Goal: Complete application form: Complete application form

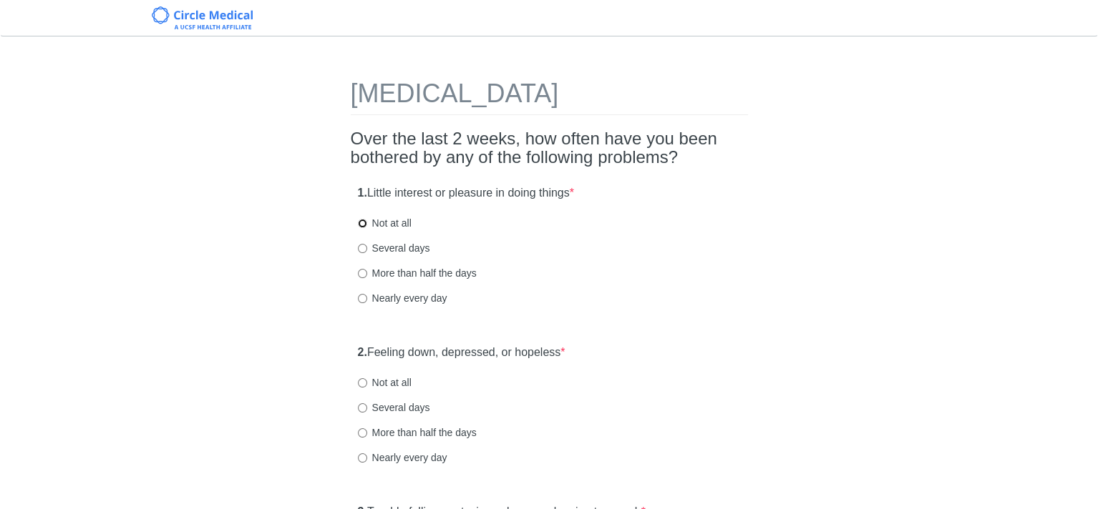
click at [359, 223] on input "Not at all" at bounding box center [362, 223] width 9 height 9
radio input "true"
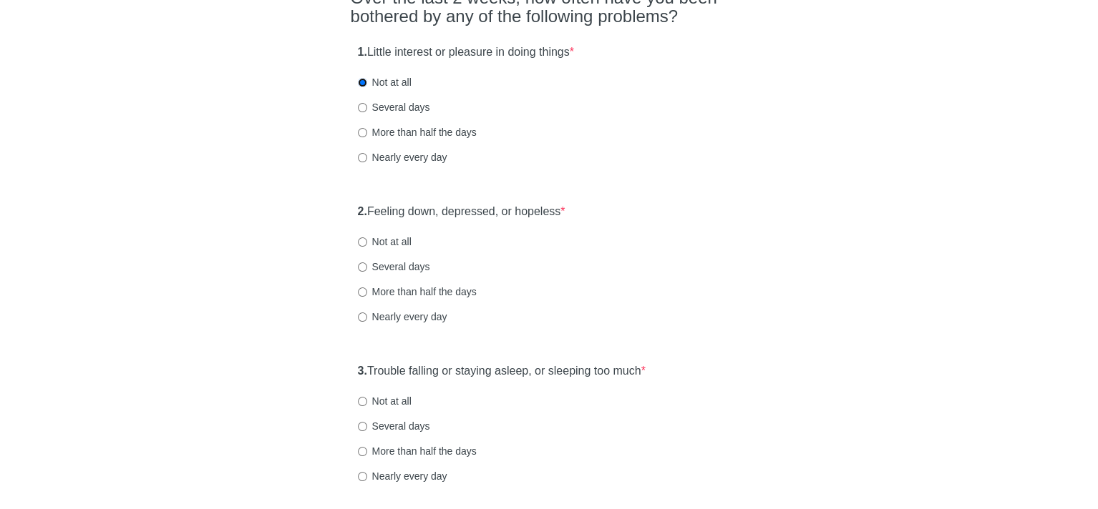
scroll to position [143, 0]
click at [361, 262] on input "Several days" at bounding box center [362, 264] width 9 height 9
radio input "true"
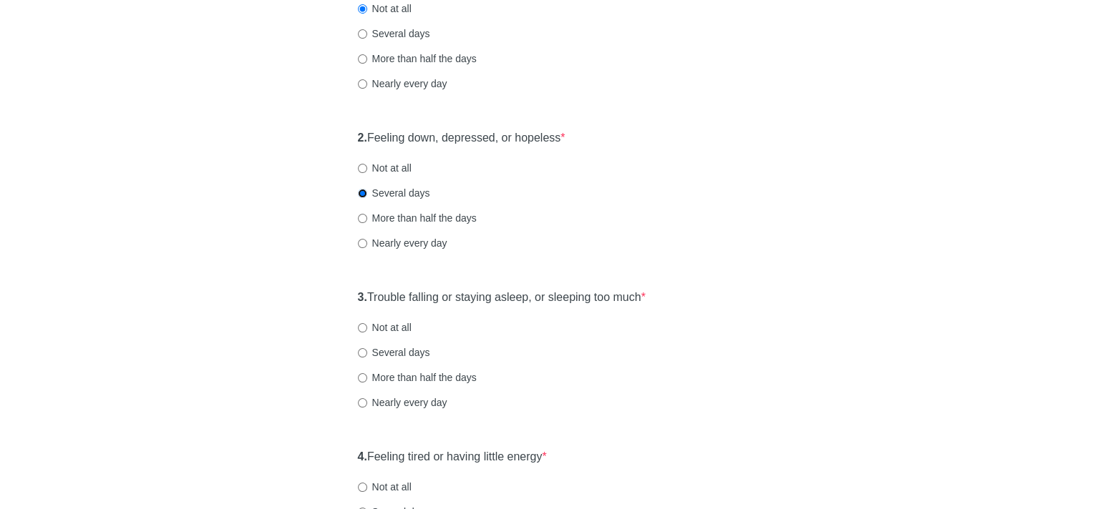
scroll to position [286, 0]
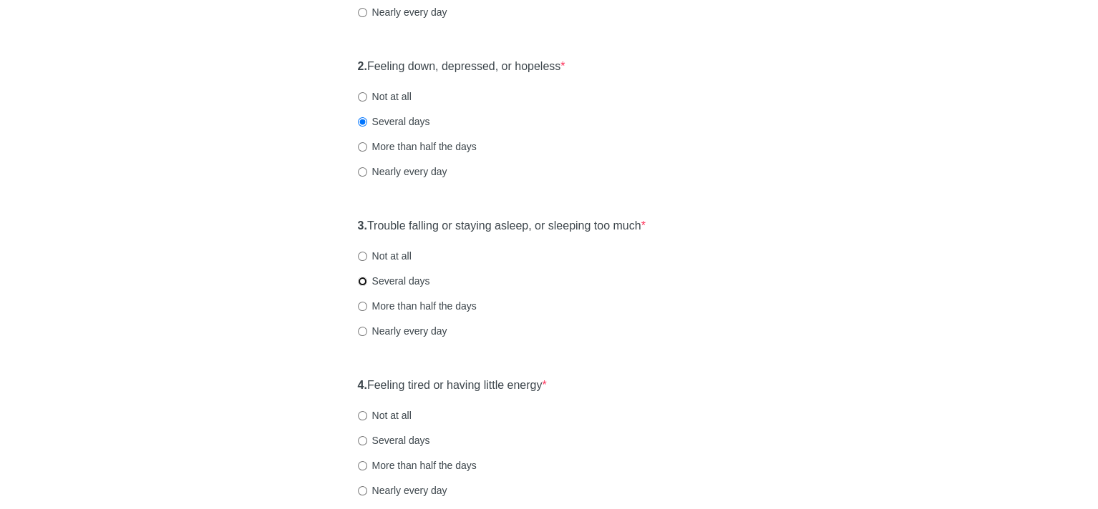
click at [364, 280] on input "Several days" at bounding box center [362, 281] width 9 height 9
radio input "true"
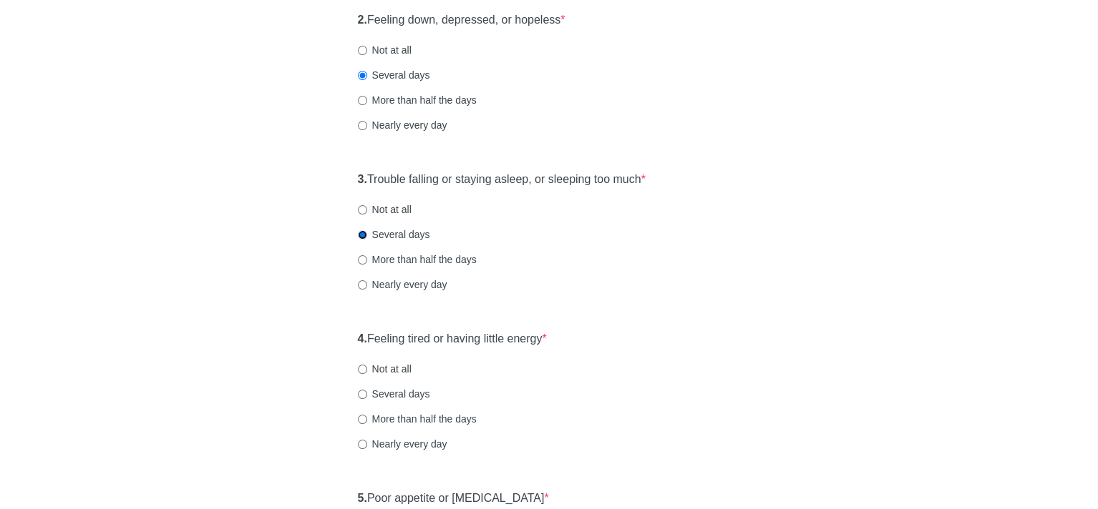
scroll to position [358, 0]
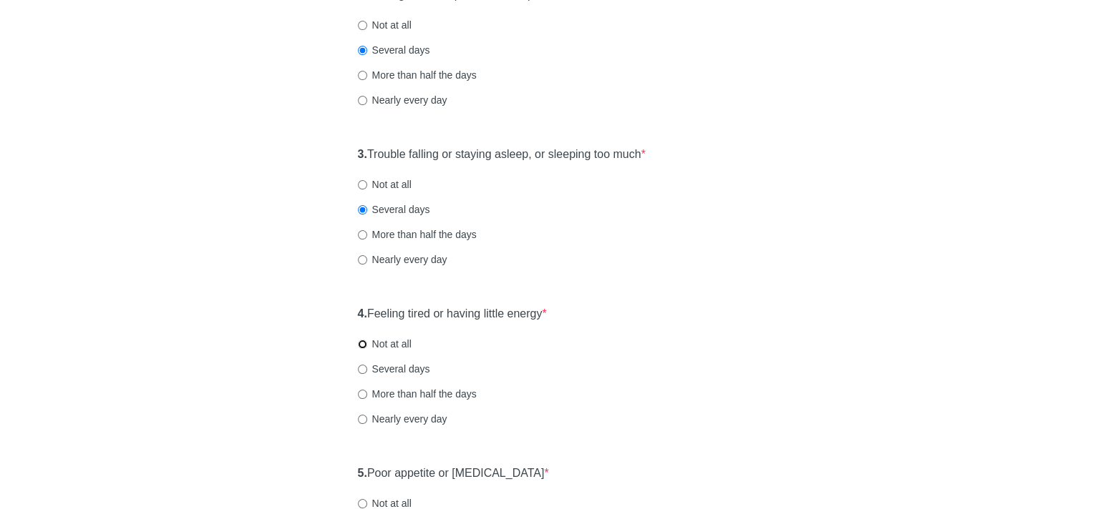
click at [364, 340] on input "Not at all" at bounding box center [362, 344] width 9 height 9
radio input "true"
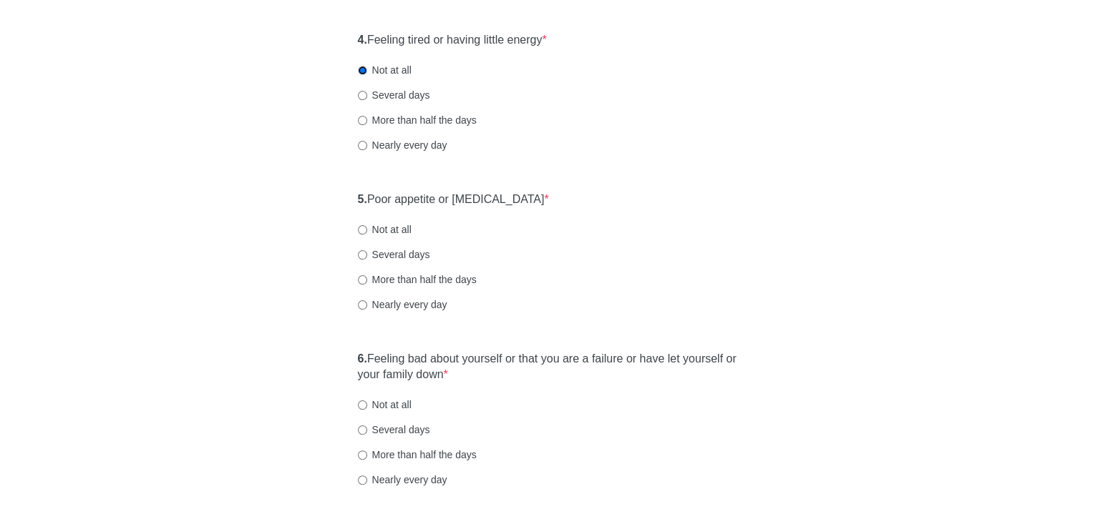
scroll to position [644, 0]
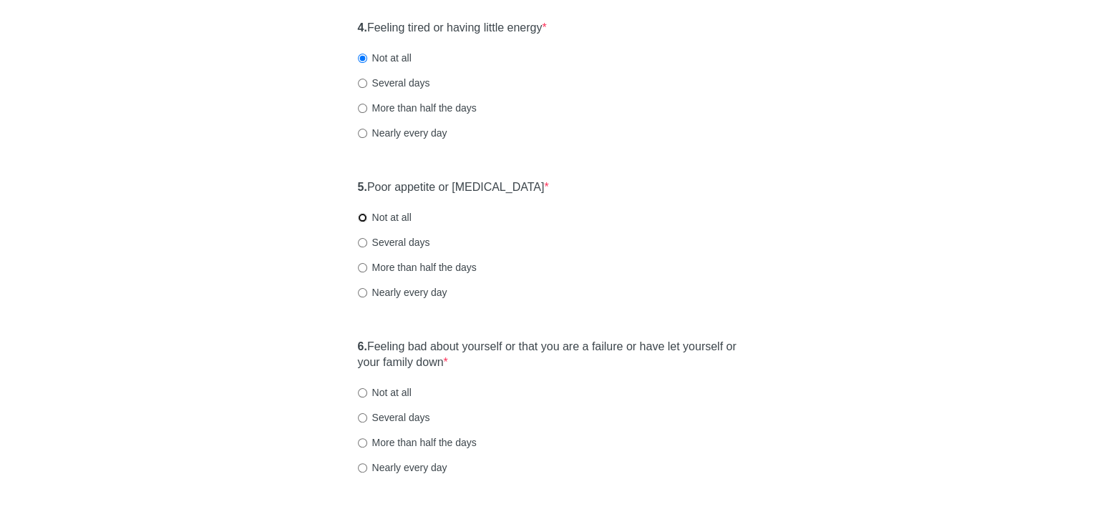
click at [359, 213] on input "Not at all" at bounding box center [362, 217] width 9 height 9
radio input "true"
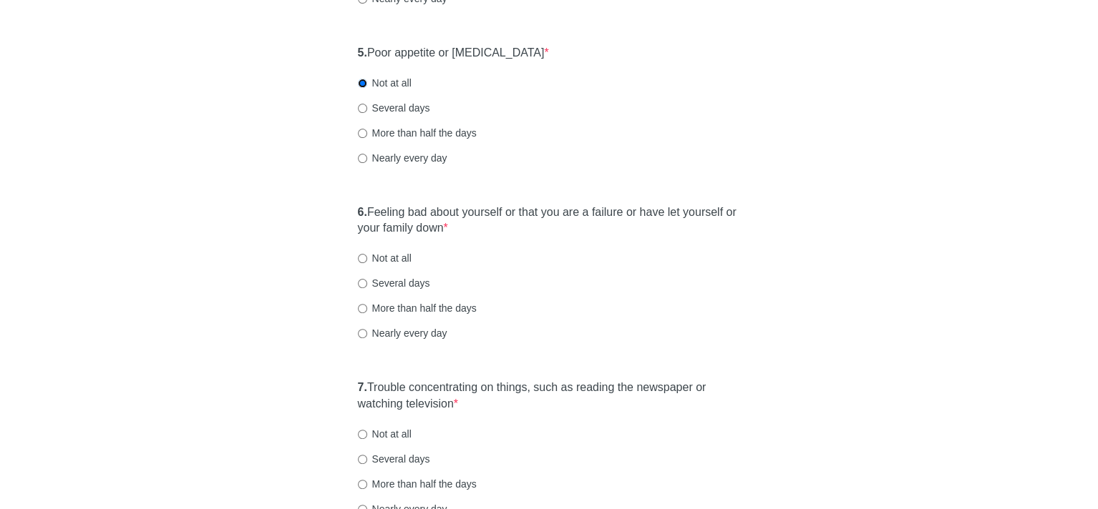
scroll to position [787, 0]
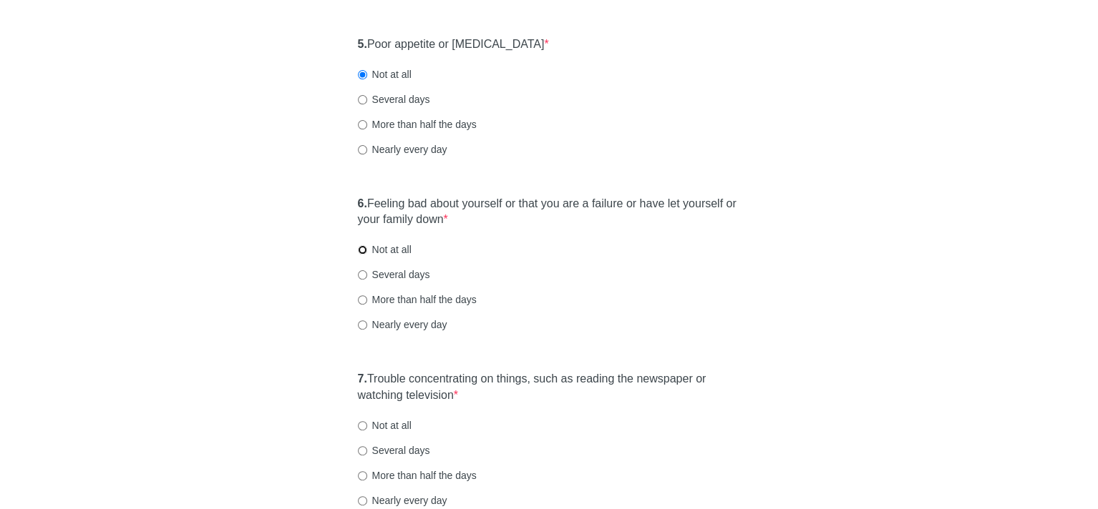
click at [360, 248] on input "Not at all" at bounding box center [362, 249] width 9 height 9
radio input "true"
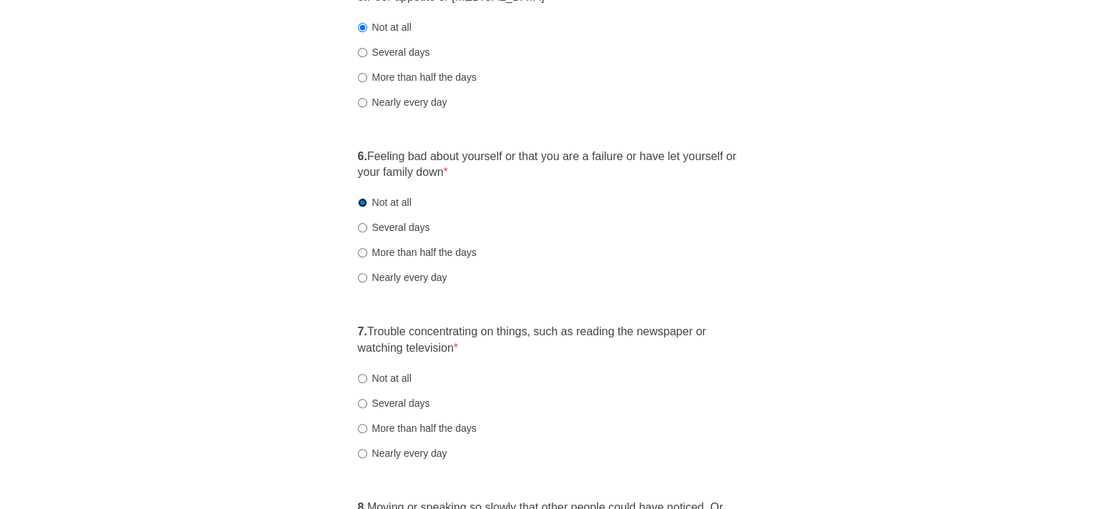
scroll to position [930, 0]
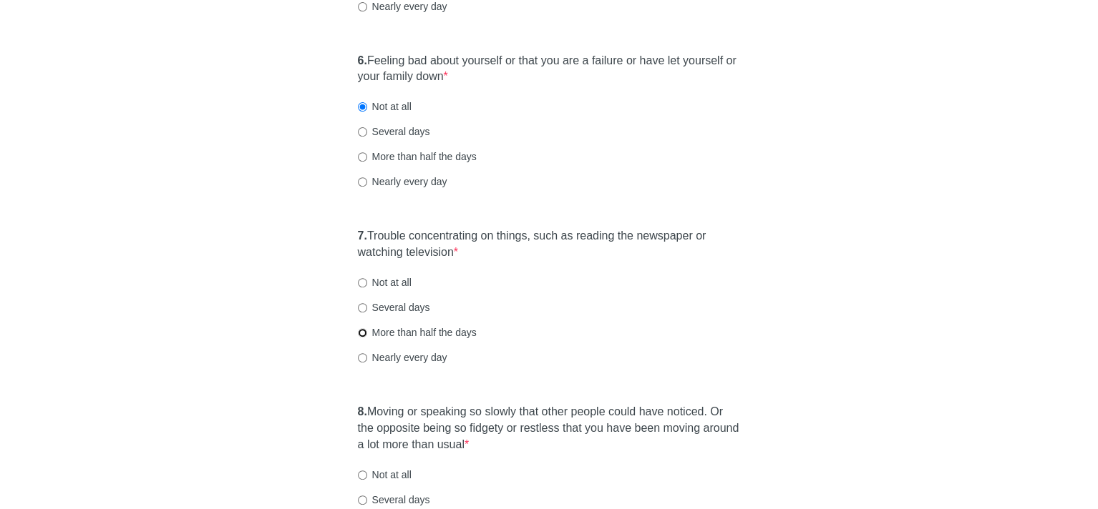
click at [361, 332] on input "More than half the days" at bounding box center [362, 332] width 9 height 9
radio input "true"
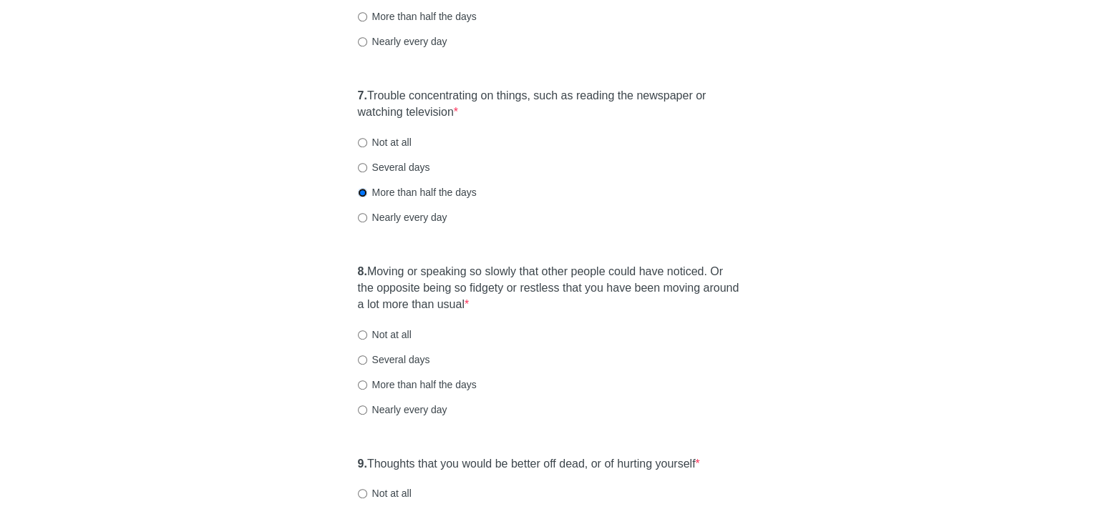
scroll to position [1073, 0]
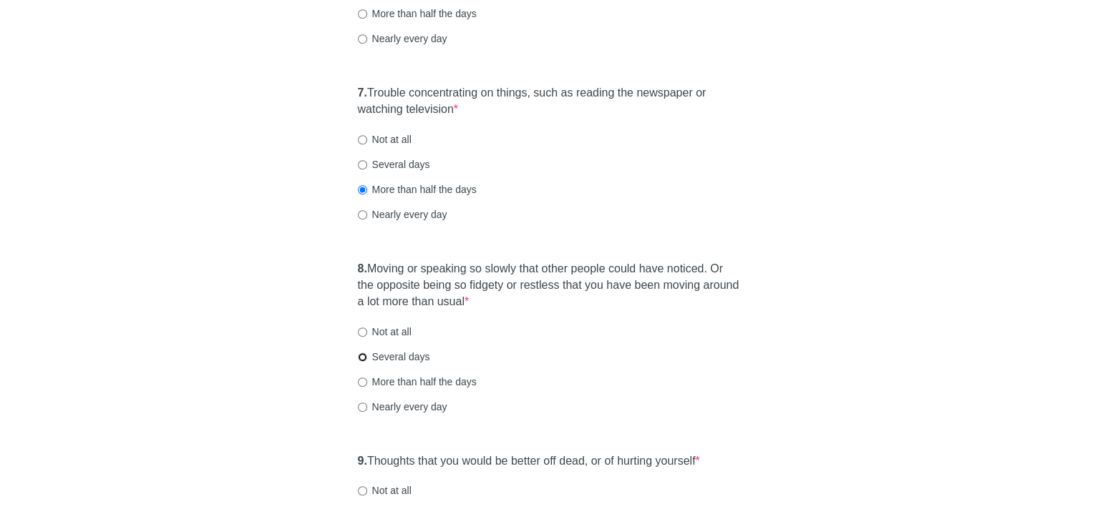
click at [361, 356] on input "Several days" at bounding box center [362, 357] width 9 height 9
radio input "true"
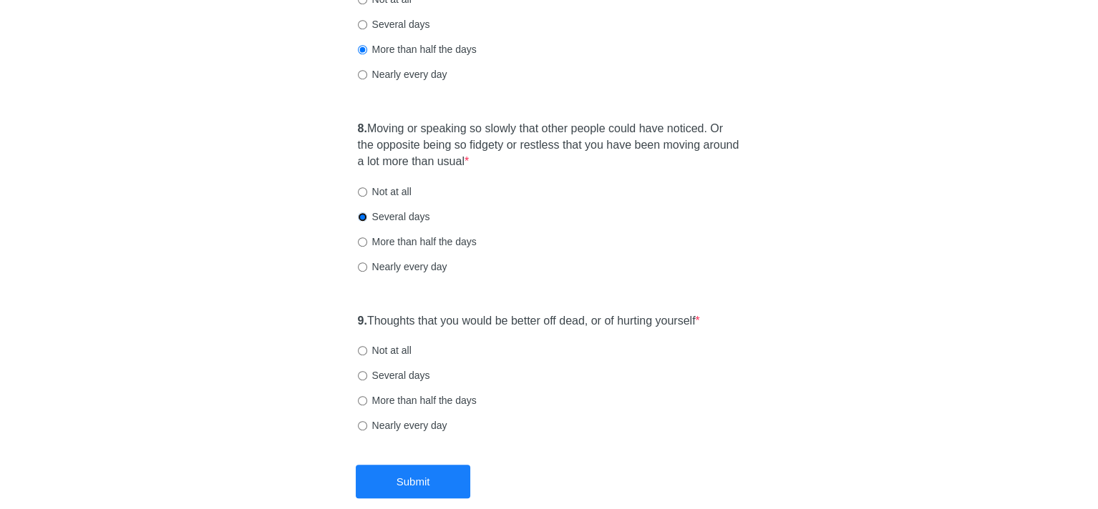
scroll to position [1216, 0]
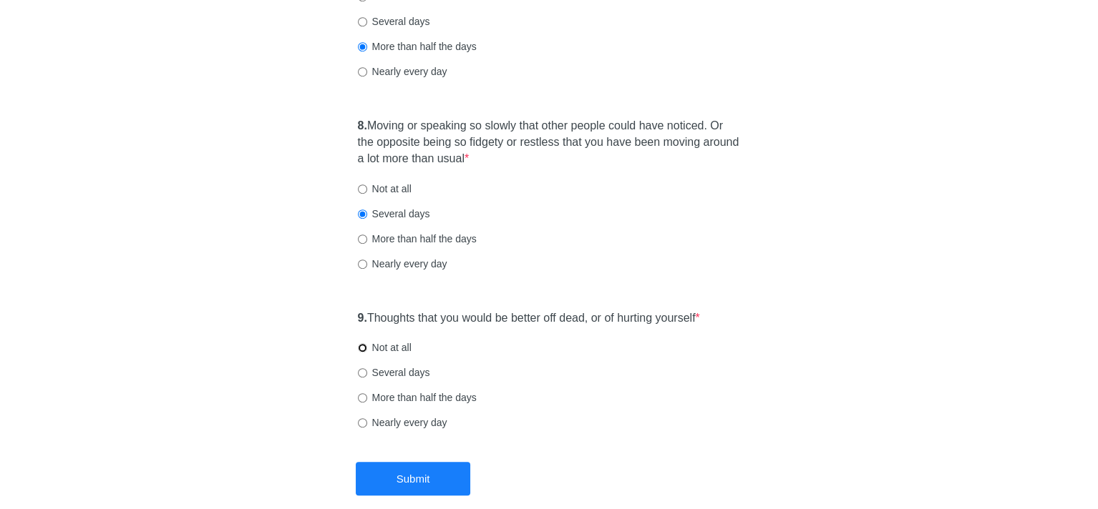
click at [361, 348] on input "Not at all" at bounding box center [362, 347] width 9 height 9
radio input "true"
click at [423, 477] on button "Submit" at bounding box center [413, 479] width 114 height 34
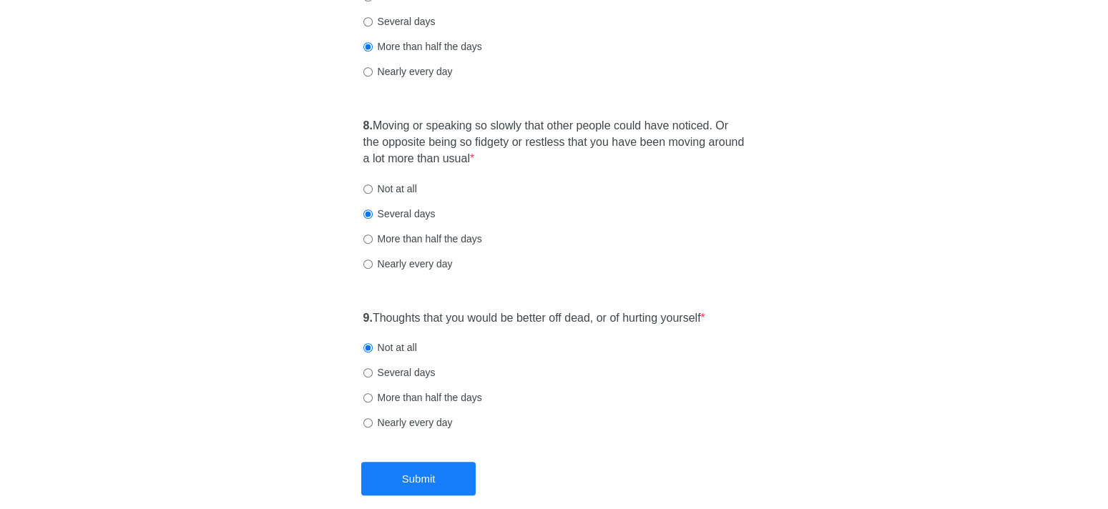
scroll to position [0, 0]
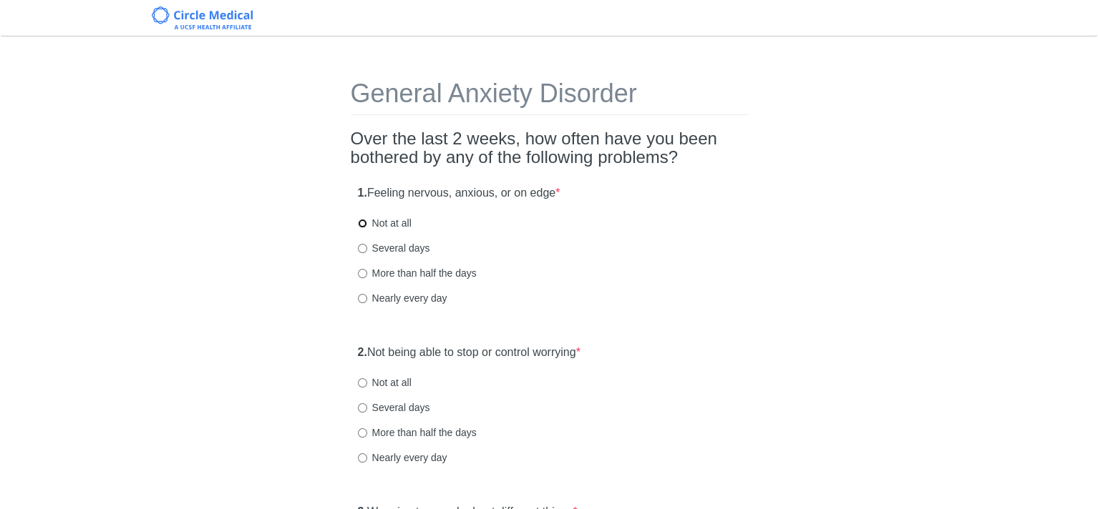
click at [361, 222] on input "Not at all" at bounding box center [362, 223] width 9 height 9
radio input "true"
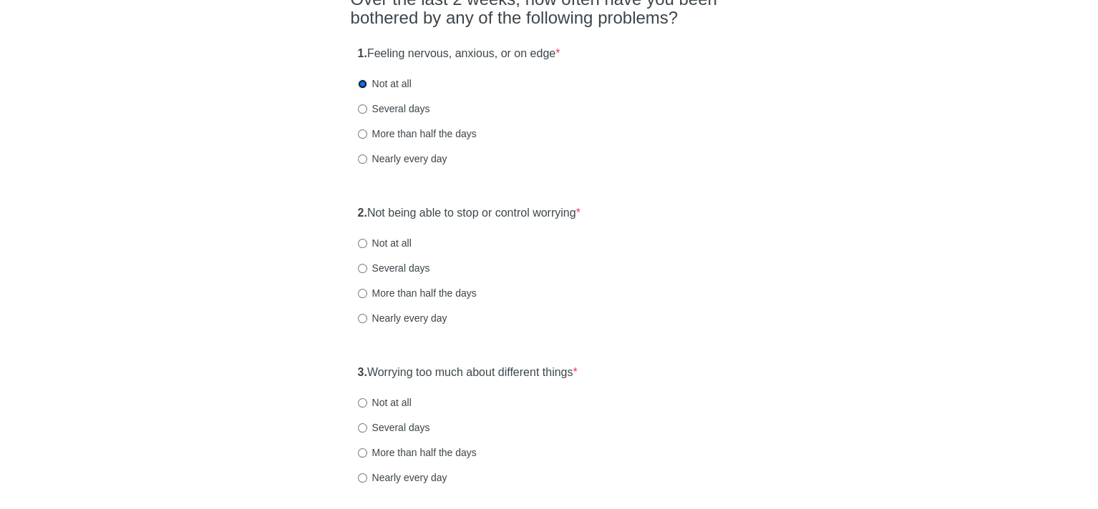
scroll to position [143, 0]
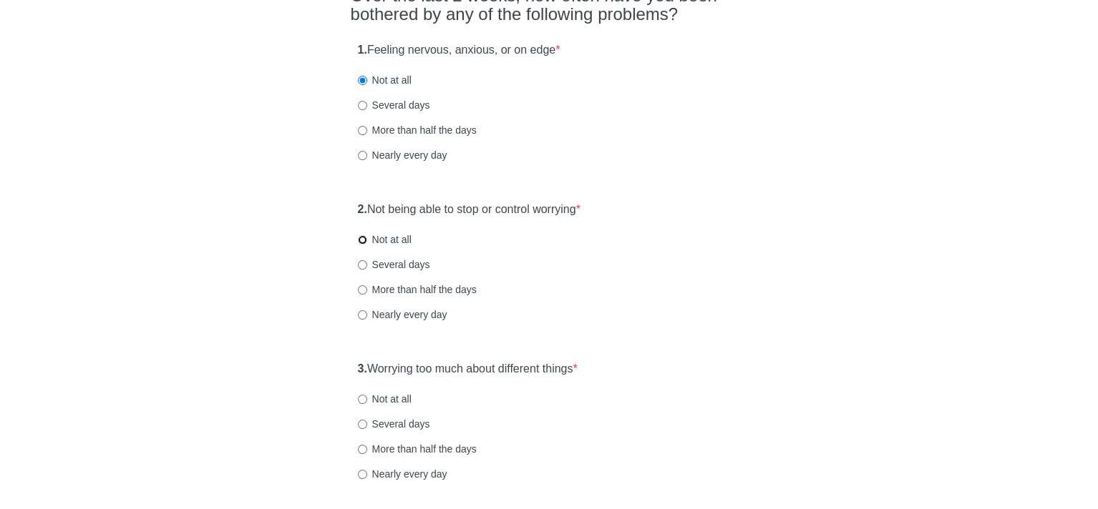
click at [359, 237] on input "Not at all" at bounding box center [362, 239] width 9 height 9
radio input "true"
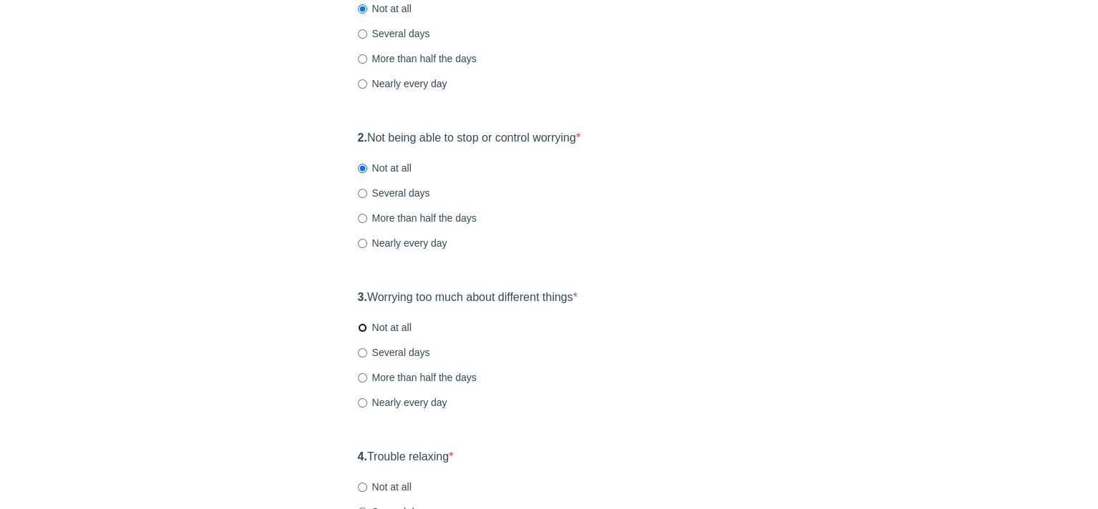
click at [359, 325] on input "Not at all" at bounding box center [362, 327] width 9 height 9
radio input "true"
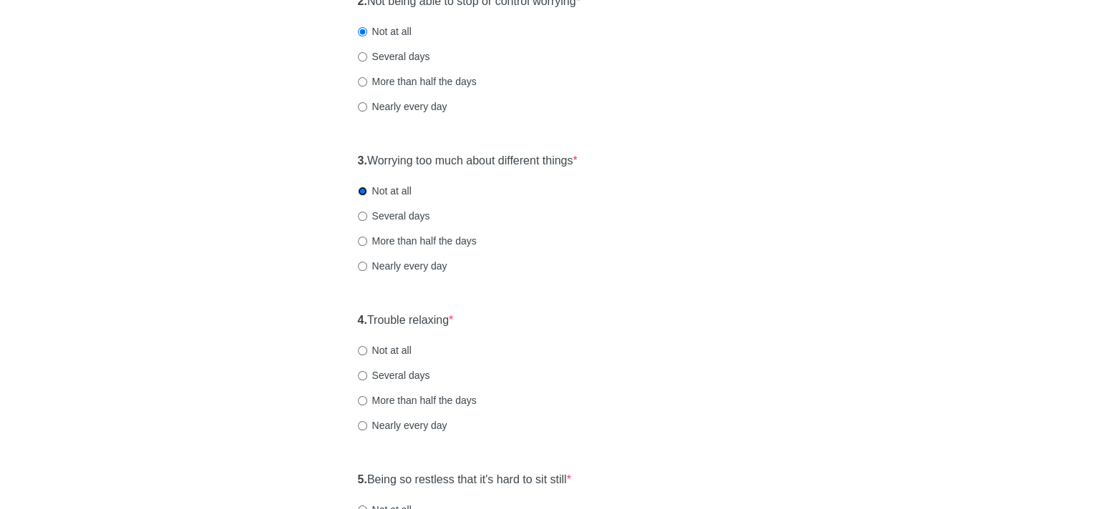
scroll to position [358, 0]
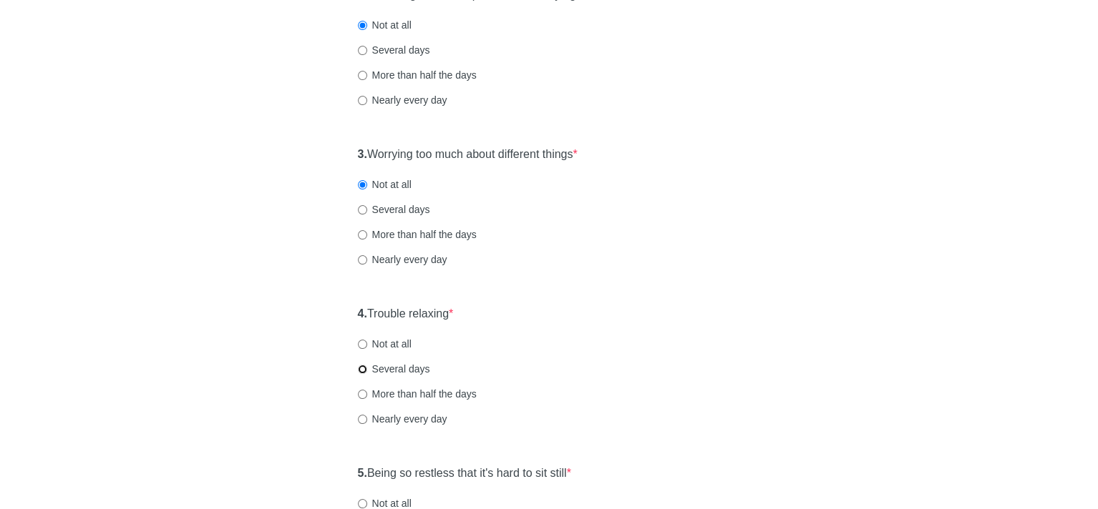
click at [362, 365] on input "Several days" at bounding box center [362, 369] width 9 height 9
radio input "true"
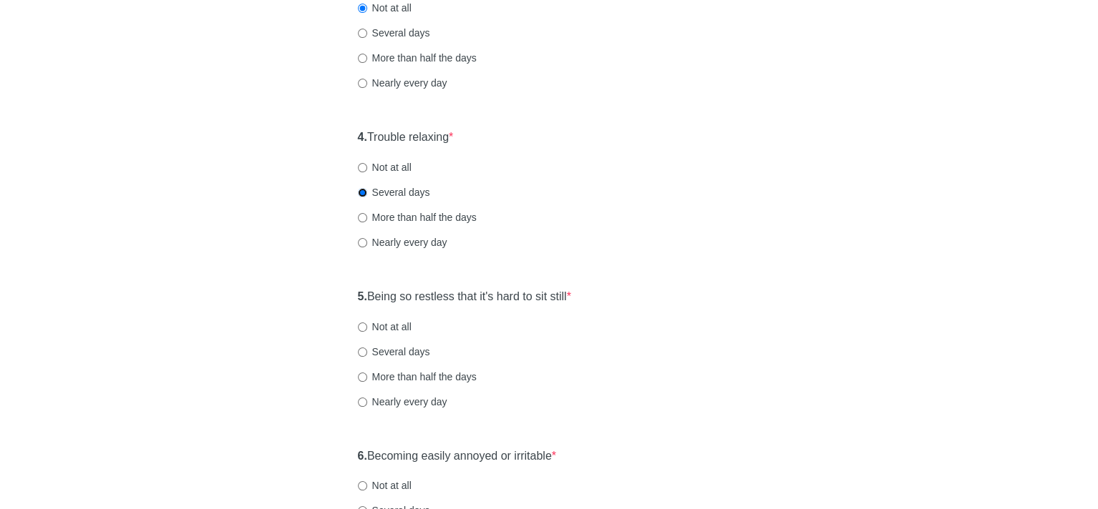
scroll to position [572, 0]
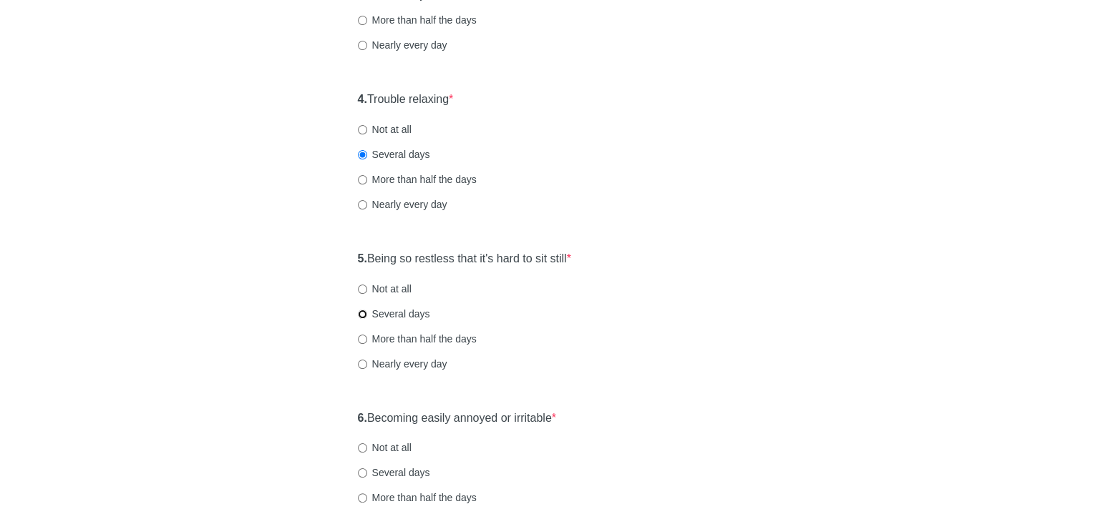
click at [362, 311] on input "Several days" at bounding box center [362, 314] width 9 height 9
radio input "true"
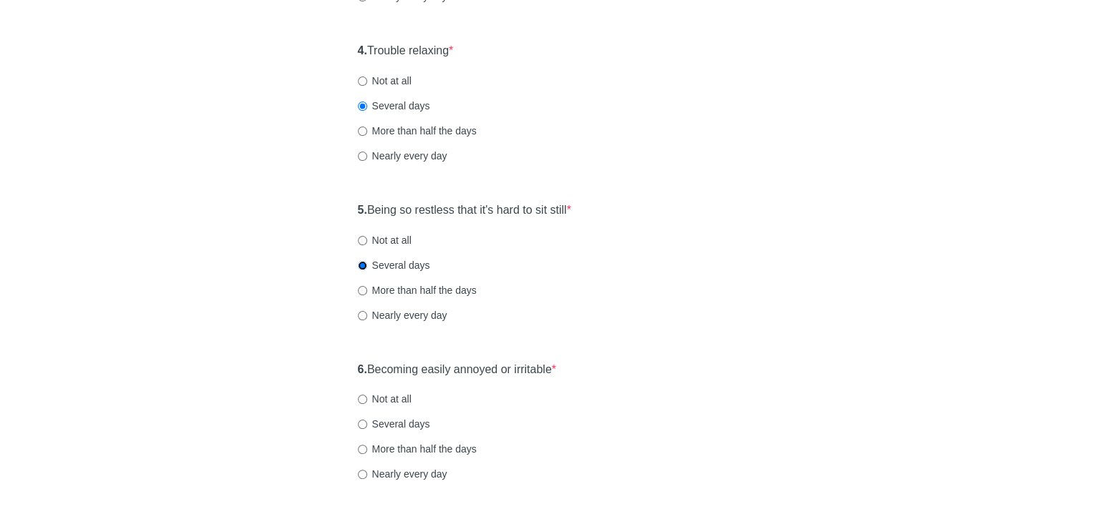
scroll to position [716, 0]
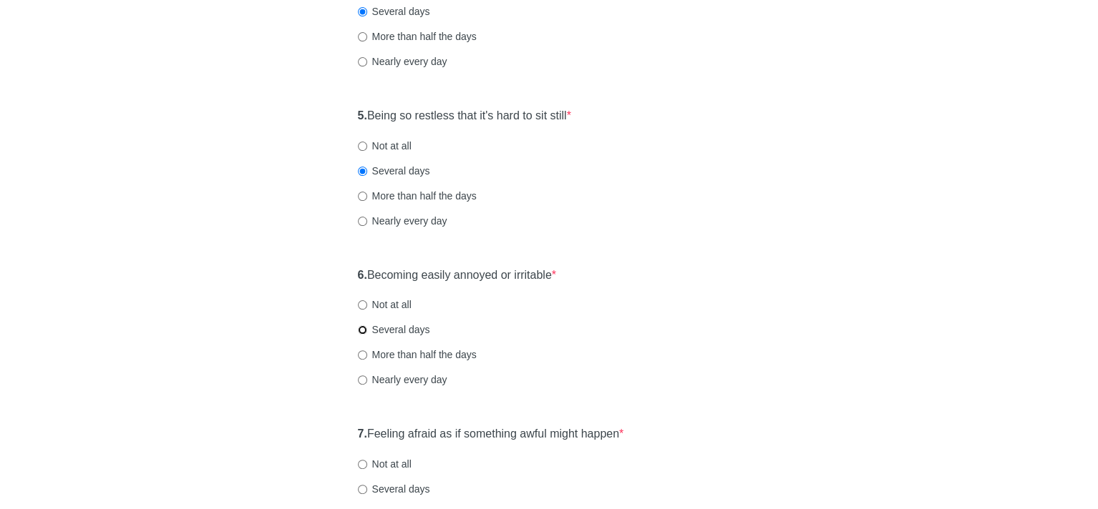
click at [361, 329] on input "Several days" at bounding box center [362, 330] width 9 height 9
radio input "true"
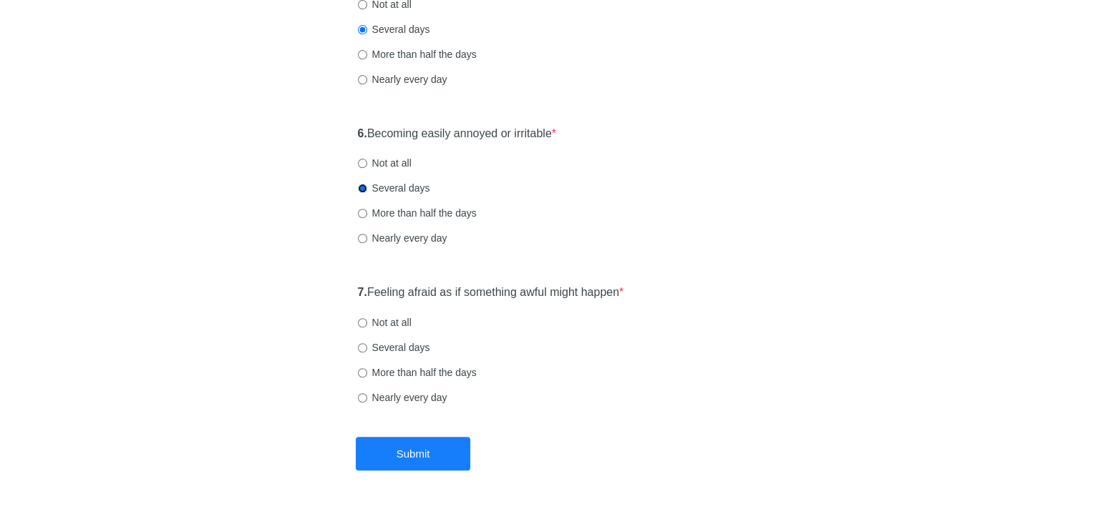
scroll to position [859, 0]
click at [362, 321] on input "Not at all" at bounding box center [362, 321] width 9 height 9
radio input "true"
click at [434, 450] on button "Submit" at bounding box center [413, 453] width 114 height 34
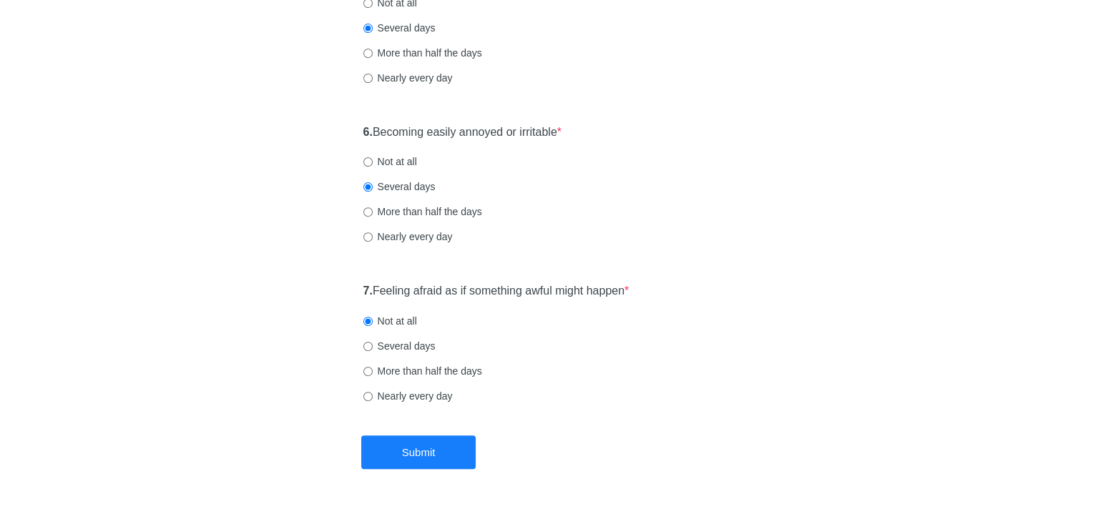
scroll to position [0, 0]
